Goal: Task Accomplishment & Management: Complete application form

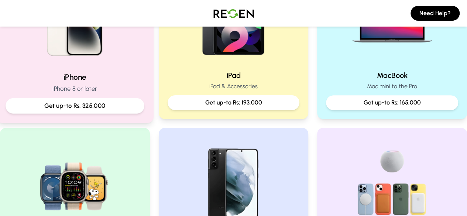
scroll to position [148, 0]
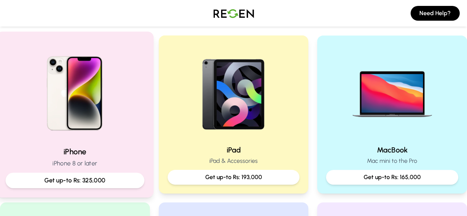
click at [101, 178] on p "Get up-to Rs: 325,000" at bounding box center [75, 180] width 126 height 9
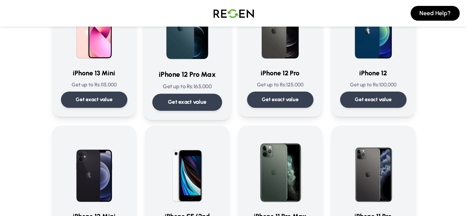
scroll to position [554, 0]
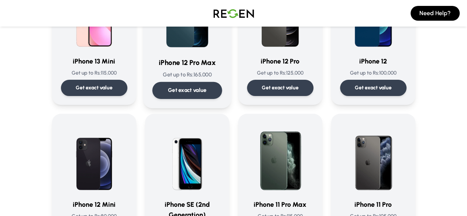
click at [168, 86] on p "Get exact value" at bounding box center [187, 90] width 39 height 8
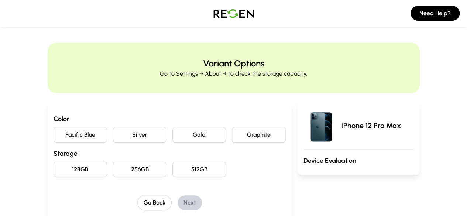
scroll to position [74, 0]
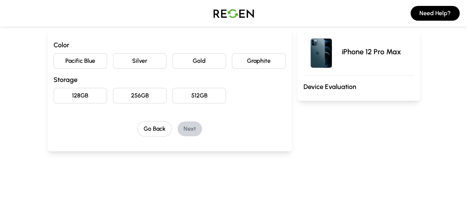
click at [67, 61] on button "Pacific Blue" at bounding box center [81, 61] width 54 height 16
click at [67, 89] on button "128GB" at bounding box center [81, 96] width 54 height 16
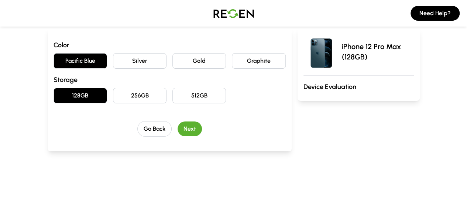
click at [184, 133] on button "Next" at bounding box center [190, 129] width 24 height 15
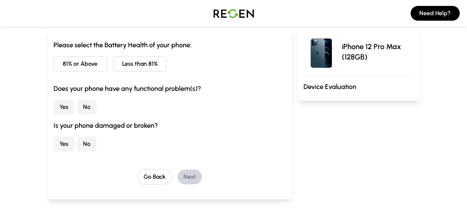
click at [339, 89] on h3 "Device Evaluation" at bounding box center [359, 87] width 110 height 10
click at [54, 59] on button "81% or Above" at bounding box center [81, 64] width 54 height 16
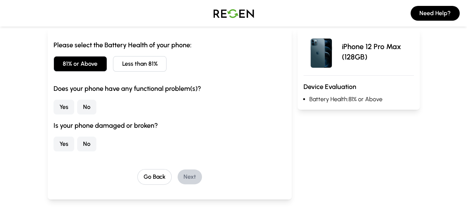
click at [77, 102] on button "No" at bounding box center [86, 107] width 19 height 15
click at [77, 143] on button "No" at bounding box center [86, 144] width 19 height 15
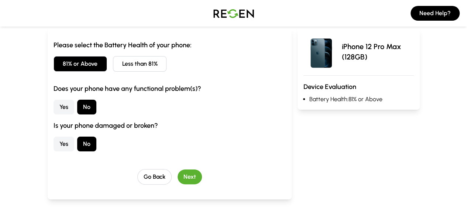
click at [178, 174] on button "Next" at bounding box center [190, 177] width 24 height 15
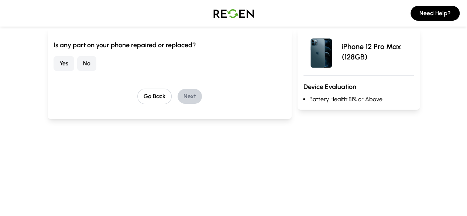
click at [77, 65] on button "No" at bounding box center [86, 63] width 19 height 15
click at [193, 95] on div "Go Back Next" at bounding box center [170, 97] width 232 height 16
click at [179, 98] on button "Next" at bounding box center [190, 96] width 24 height 15
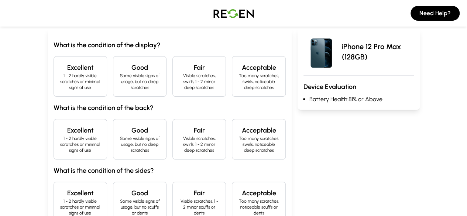
click at [62, 76] on p "1 - 2 hardly visible scratches or minimal signs of use" at bounding box center [80, 82] width 41 height 18
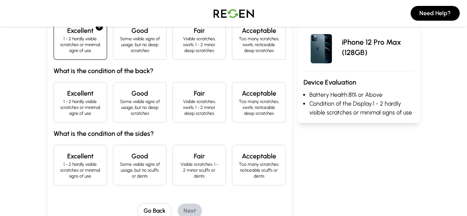
click at [60, 91] on h4 "Excellent" at bounding box center [80, 93] width 41 height 10
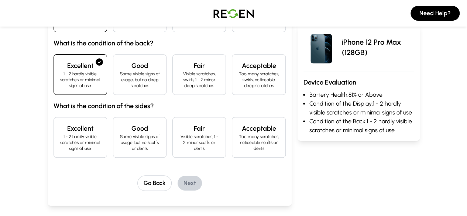
scroll to position [148, 0]
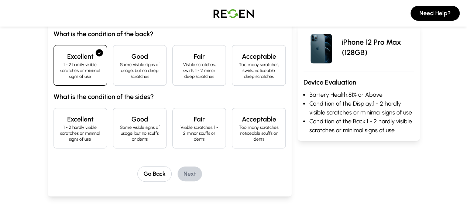
click at [60, 114] on h4 "Excellent" at bounding box center [80, 119] width 41 height 10
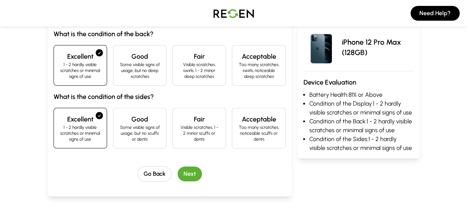
click at [178, 167] on button "Next" at bounding box center [190, 174] width 24 height 15
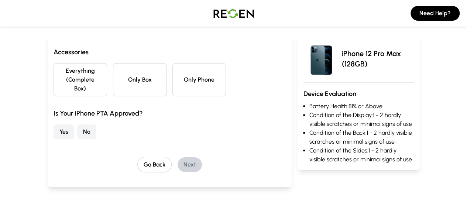
click at [54, 81] on button "Everything (Complete Box)" at bounding box center [81, 79] width 54 height 33
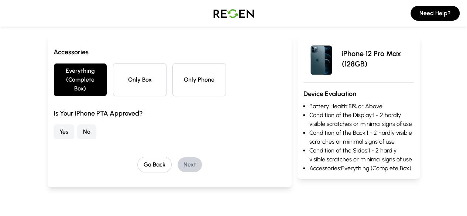
click at [54, 125] on button "Yes" at bounding box center [64, 132] width 21 height 15
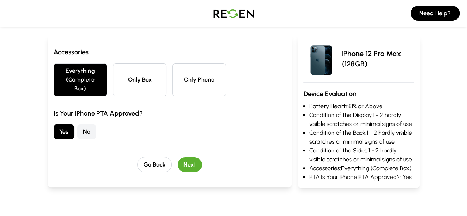
click at [178, 157] on button "Next" at bounding box center [190, 164] width 24 height 15
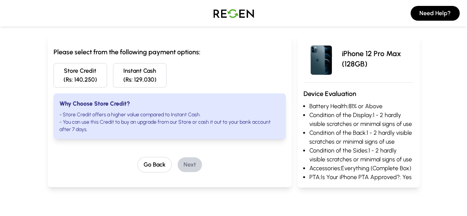
click at [54, 68] on button "Store Credit (Rs: 140,250)" at bounding box center [81, 75] width 54 height 24
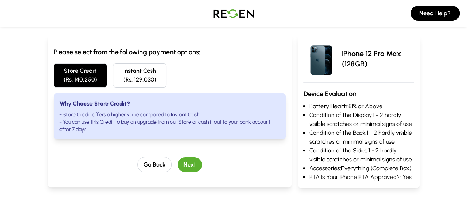
click at [178, 157] on button "Next" at bounding box center [190, 164] width 24 height 15
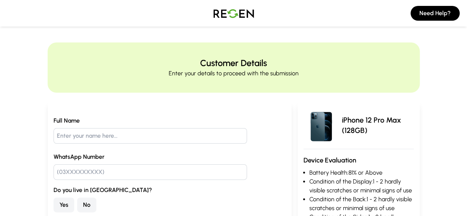
scroll to position [0, 0]
click at [108, 131] on input "text" at bounding box center [151, 137] width 194 height 16
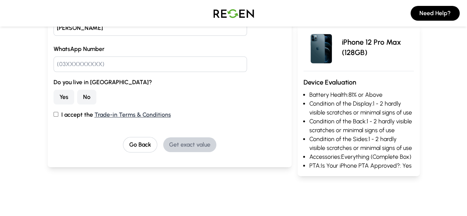
scroll to position [111, 0]
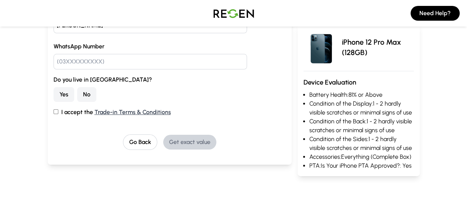
type input "[PERSON_NAME]"
click at [58, 60] on input "text" at bounding box center [151, 62] width 194 height 16
type input "03331401166"
click at [54, 88] on button "Yes" at bounding box center [64, 94] width 21 height 15
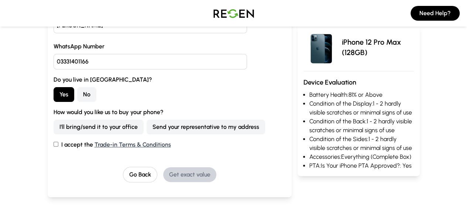
click at [147, 127] on button "Send your representative to my address" at bounding box center [206, 127] width 119 height 15
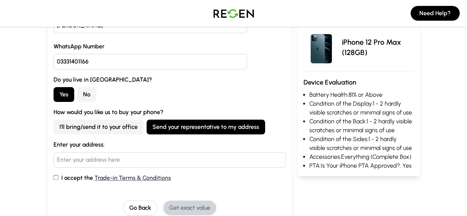
click at [66, 152] on input "text" at bounding box center [170, 160] width 232 height 16
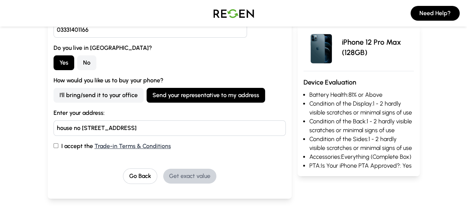
scroll to position [185, 0]
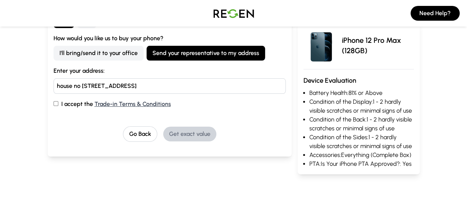
type input "house no [STREET_ADDRESS]"
click at [54, 103] on label "I accept the Trade-in Terms & Conditions" at bounding box center [170, 104] width 232 height 9
click at [54, 103] on input "I accept the Trade-in Terms & Conditions" at bounding box center [56, 103] width 5 height 5
checkbox input "true"
click at [163, 132] on button "Get exact value" at bounding box center [189, 134] width 53 height 15
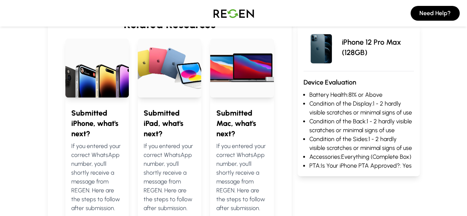
scroll to position [374, 0]
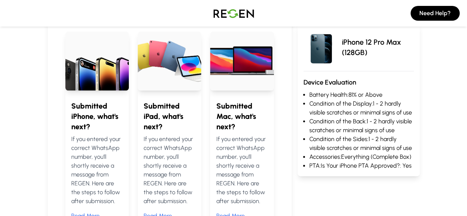
click at [71, 101] on h4 "Submitted iPhone, what's next?" at bounding box center [97, 116] width 52 height 31
click at [71, 212] on button "Read More" at bounding box center [85, 216] width 28 height 9
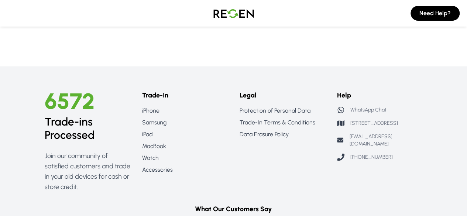
scroll to position [887, 0]
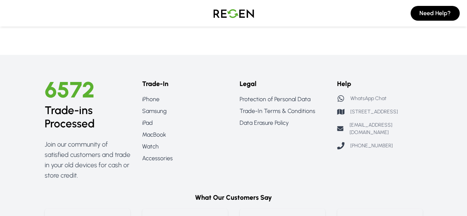
click at [64, 99] on span "6572" at bounding box center [70, 89] width 50 height 27
click at [69, 138] on div "6572 Trade-ins Processed Join our community of satisfied customers and trade in…" at bounding box center [88, 130] width 86 height 102
click at [67, 144] on p "Join our community of satisfied customers and trade in your old devices for cas…" at bounding box center [88, 159] width 86 height 41
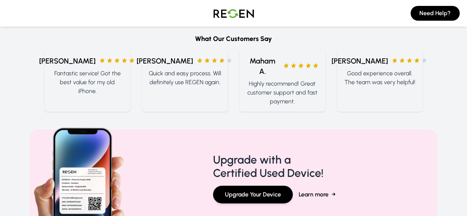
scroll to position [1091, 0]
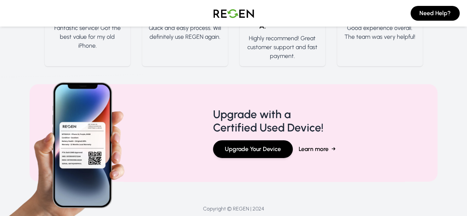
click at [217, 18] on img at bounding box center [234, 13] width 52 height 21
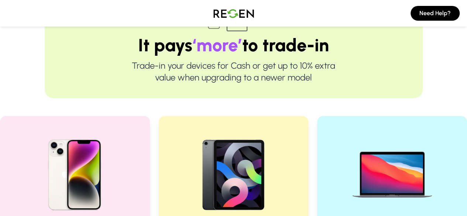
scroll to position [111, 0]
